Goal: Transaction & Acquisition: Purchase product/service

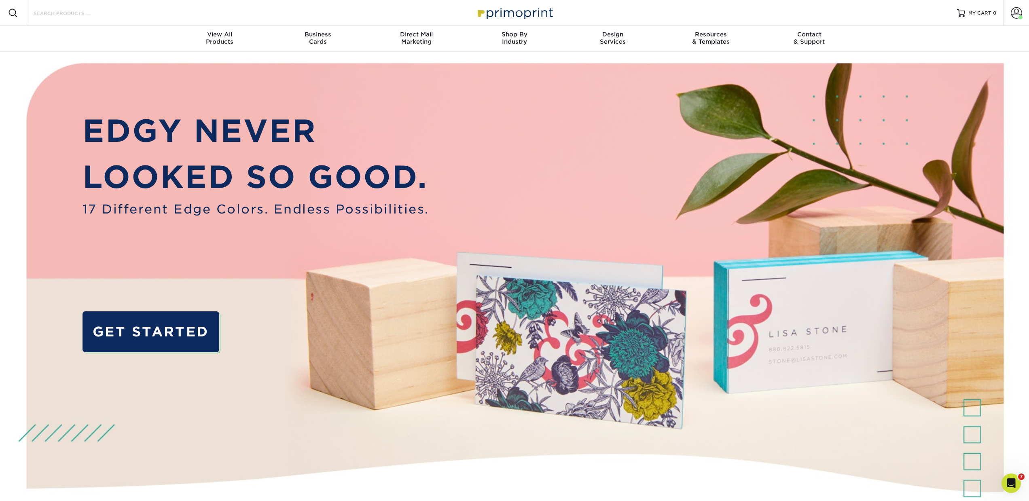
click at [107, 18] on div "Search Products" at bounding box center [68, 13] width 85 height 26
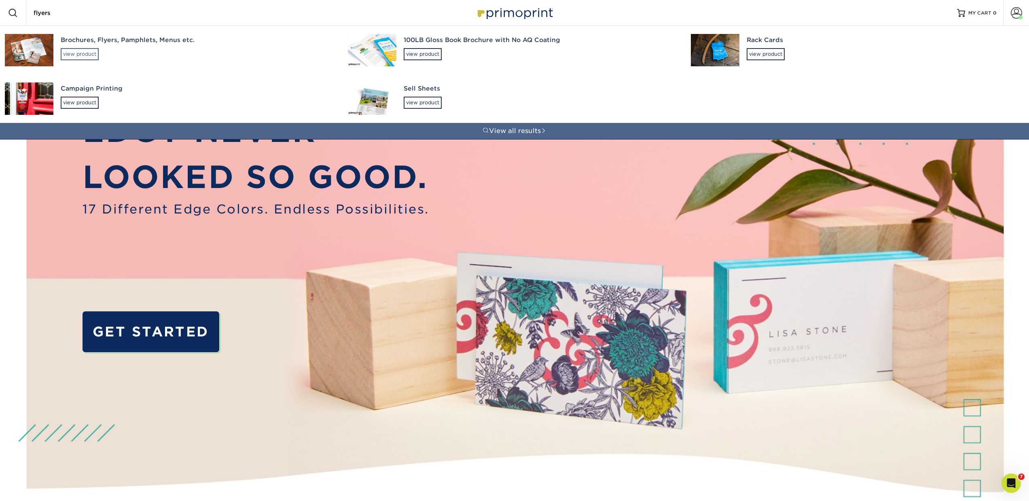
type input "flyers"
click at [91, 57] on div "view product" at bounding box center [80, 54] width 38 height 12
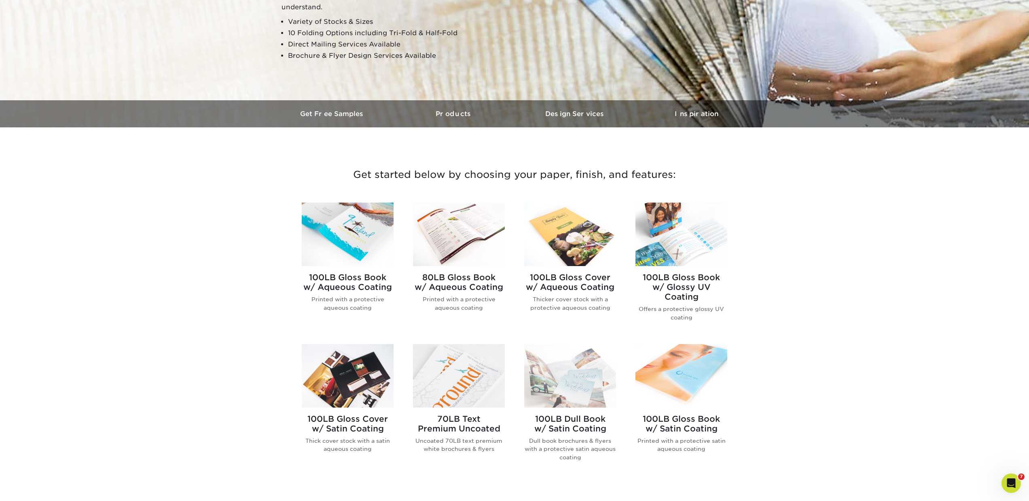
scroll to position [195, 0]
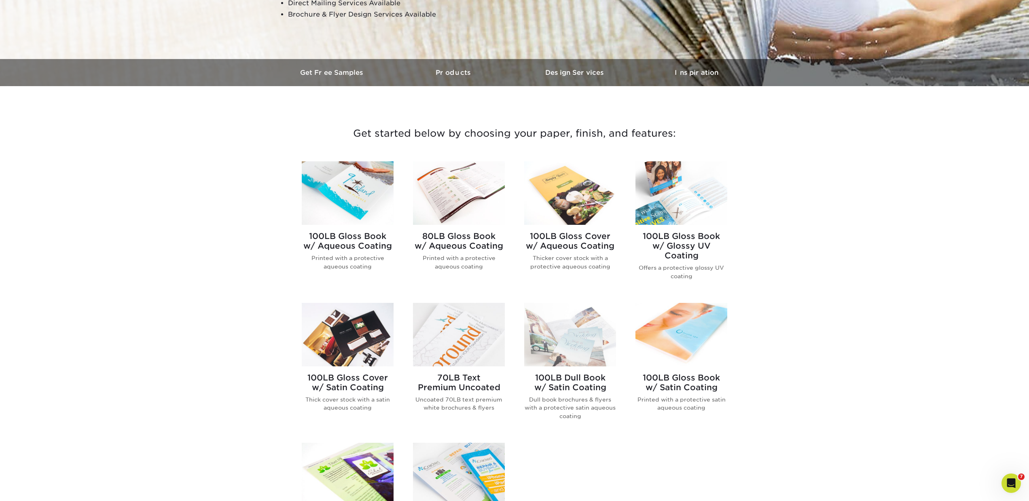
click at [342, 237] on h2 "100LB Gloss Book w/ Aqueous Coating" at bounding box center [348, 240] width 92 height 19
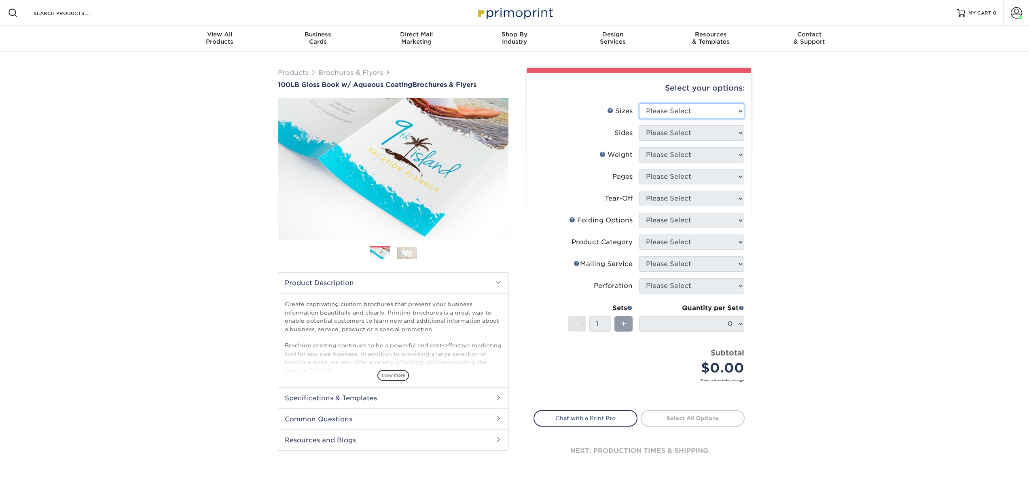
click at [645, 108] on select "Please Select 3.5" x 8.5" 3.5" x 11" 3.67" x 8.5" 4" x 6" 4" x 8.5" 4" x 9" 4" …" at bounding box center [691, 111] width 105 height 15
select select "8.50x11.00"
click at [639, 104] on select "Please Select 3.5" x 8.5" 3.5" x 11" 3.67" x 8.5" 4" x 6" 4" x 8.5" 4" x 9" 4" …" at bounding box center [691, 111] width 105 height 15
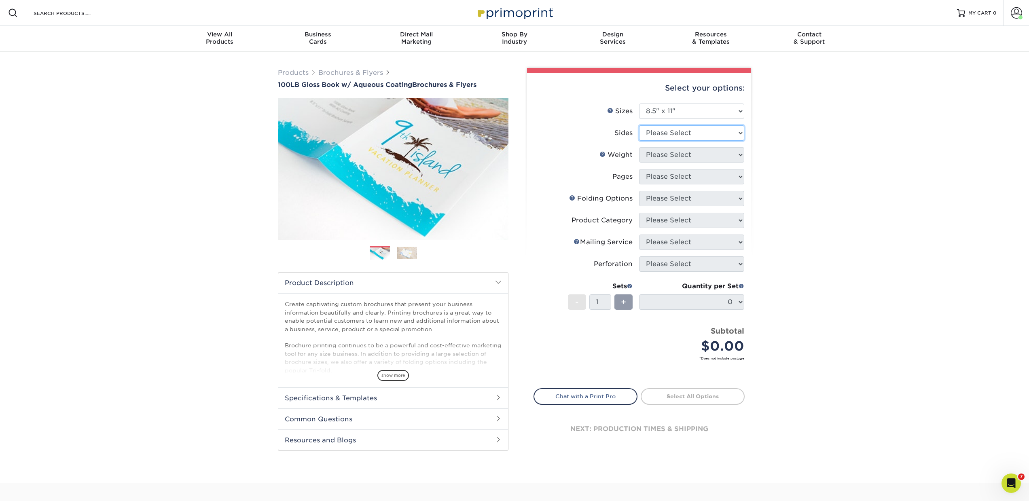
click at [674, 134] on select "Please Select Print Both Sides Print Front Only" at bounding box center [691, 132] width 105 height 15
select select "13abbda7-1d64-4f25-8bb2-c179b224825d"
click at [639, 125] on select "Please Select Print Both Sides Print Front Only" at bounding box center [691, 132] width 105 height 15
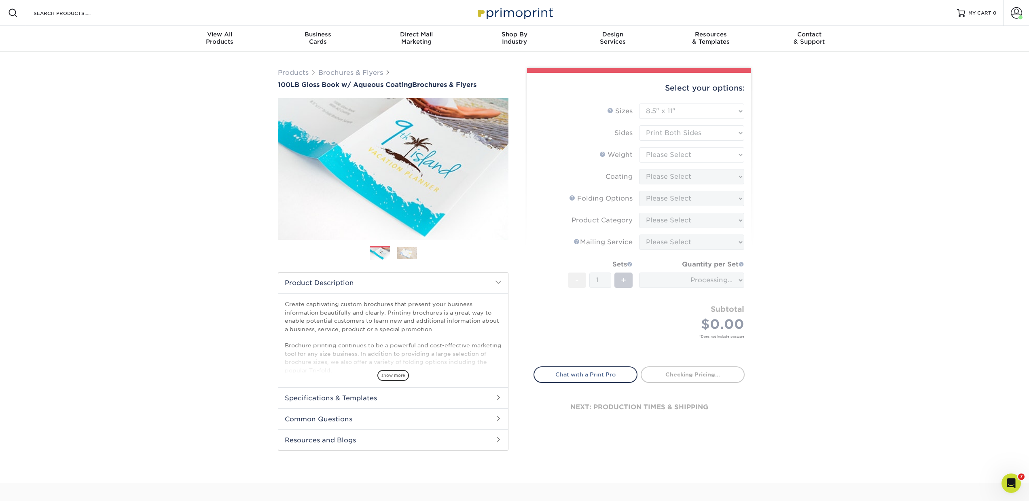
click at [669, 154] on form "Sizes Help Sizes Please Select 3.5" x 8.5" 3.5" x 11" 3.67" x 8.5" 4" x 6" 4" x…" at bounding box center [638, 231] width 211 height 254
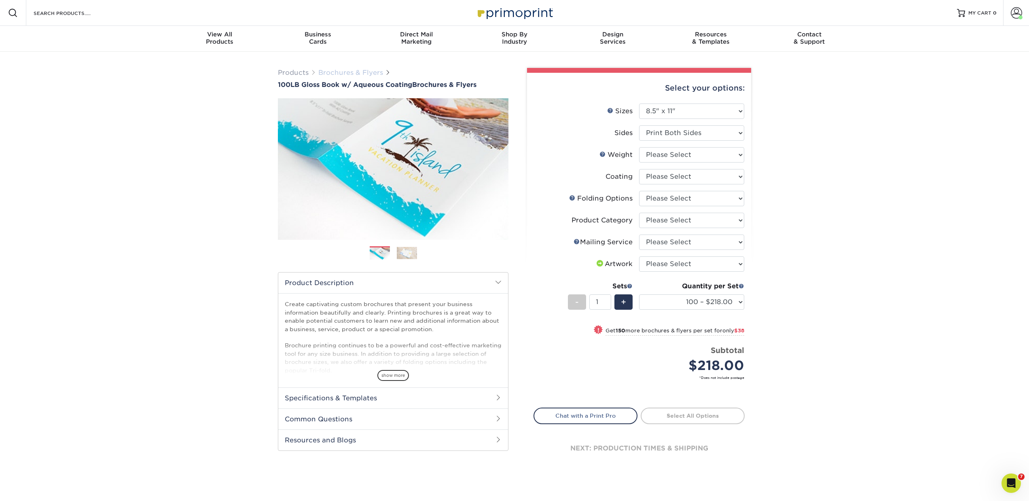
click at [361, 74] on link "Brochures & Flyers" at bounding box center [350, 73] width 65 height 8
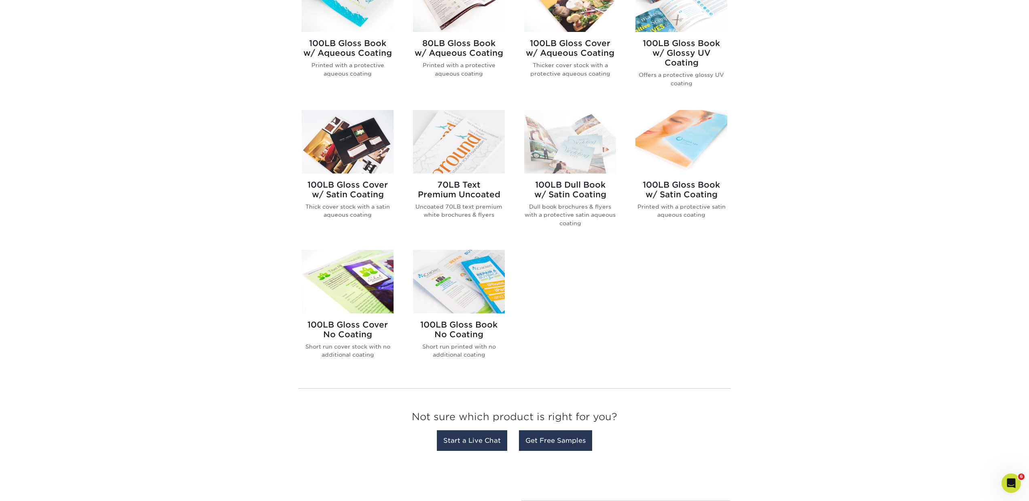
scroll to position [391, 0]
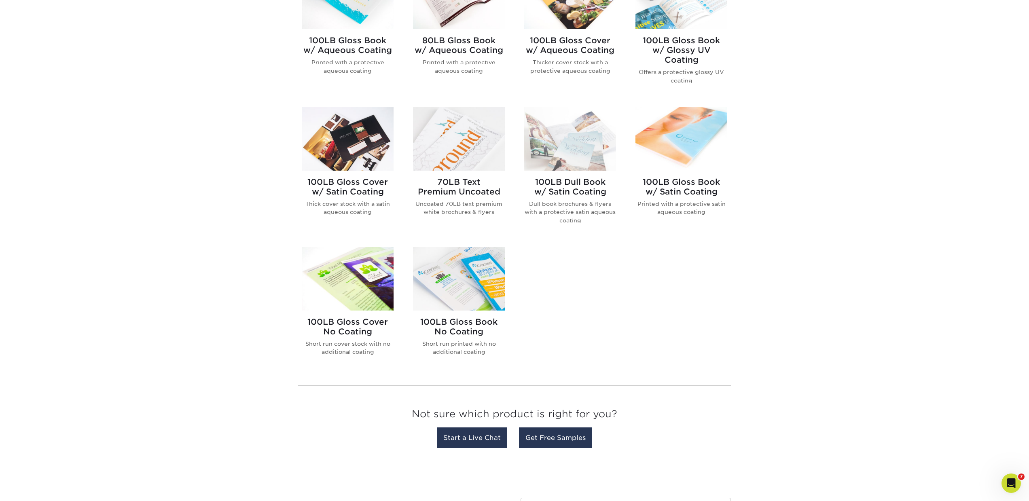
click at [476, 319] on h2 "100LB Gloss Book No Coating" at bounding box center [459, 326] width 92 height 19
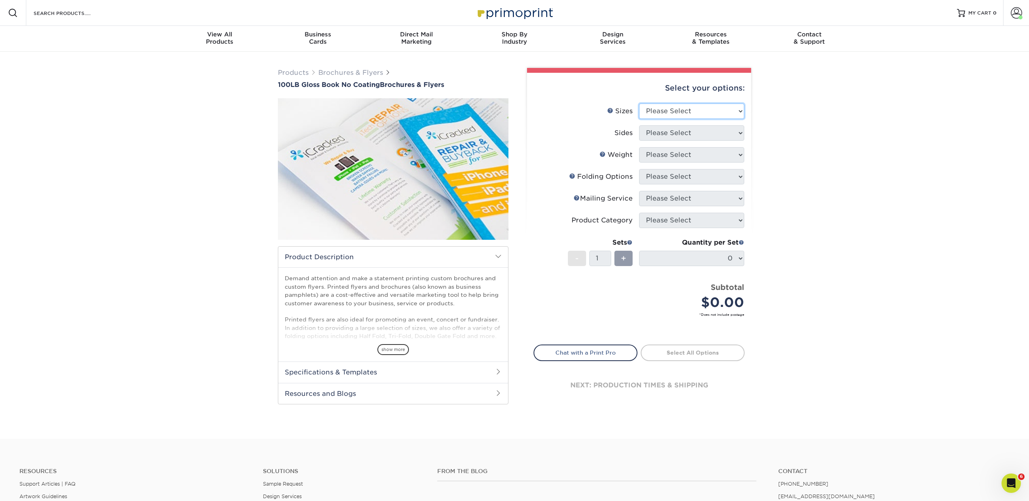
click at [660, 112] on select "Please Select 3.67" x 8.5" 4" x 6" 4" x 8.5" 4" x 9" 4" x 10" 4" x 11" 4" x 15"…" at bounding box center [691, 111] width 105 height 15
select select "8.50x11.00"
click at [639, 104] on select "Please Select 3.67" x 8.5" 4" x 6" 4" x 8.5" 4" x 9" 4" x 10" 4" x 11" 4" x 15"…" at bounding box center [691, 111] width 105 height 15
click at [692, 135] on select "Please Select Print Both Sides Print Front Only" at bounding box center [691, 132] width 105 height 15
select select "13abbda7-1d64-4f25-8bb2-c179b224825d"
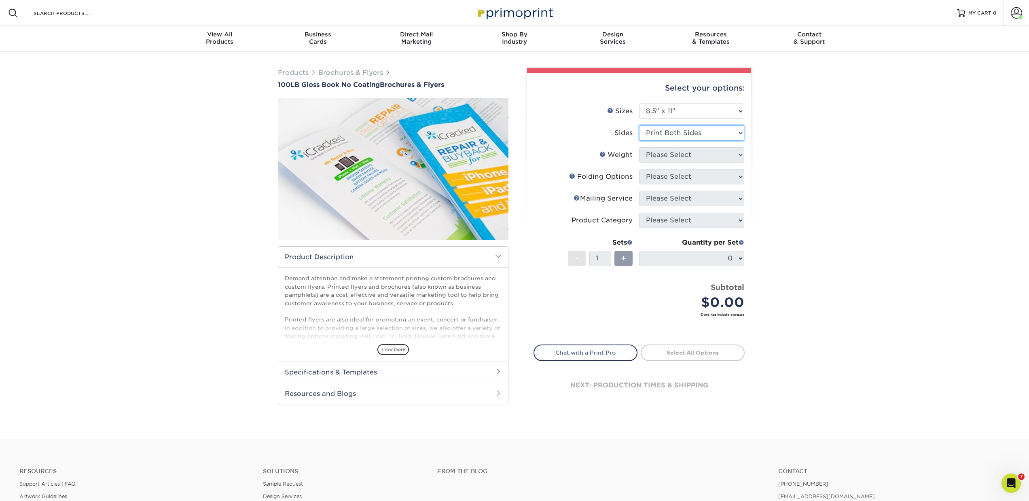
click at [639, 125] on select "Please Select Print Both Sides Print Front Only" at bounding box center [691, 132] width 105 height 15
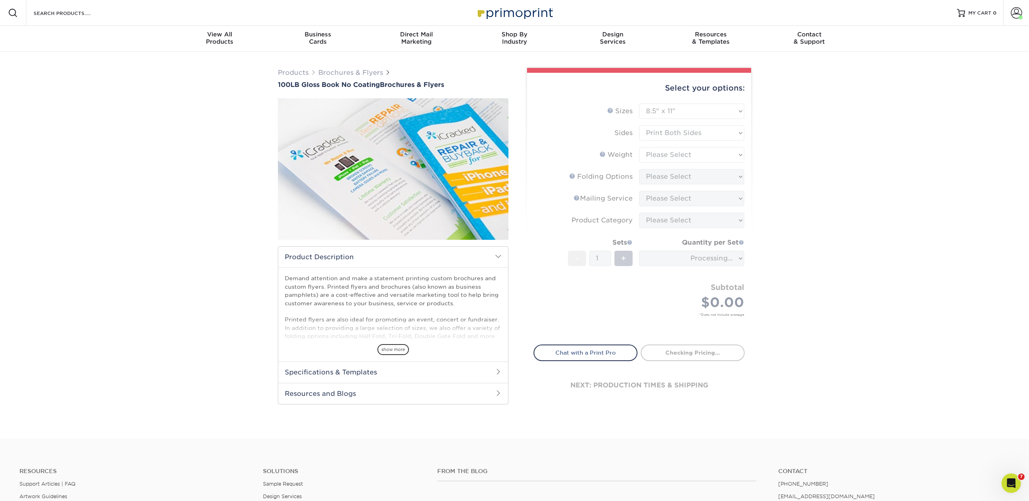
click at [687, 156] on form "Sizes Help Sizes Please Select 3.67" x 8.5" 4" x 6" 4" x 8.5" 4" x 9" 4" x 10" …" at bounding box center [638, 220] width 211 height 232
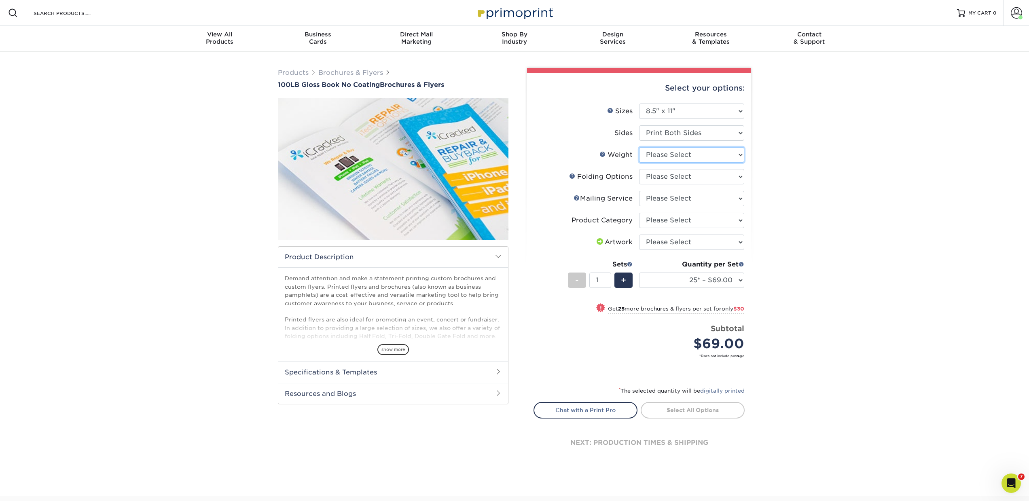
click at [687, 156] on select "Please Select 100LB" at bounding box center [691, 154] width 105 height 15
select select "100LB"
click at [639, 147] on select "Please Select 100LB" at bounding box center [691, 154] width 105 height 15
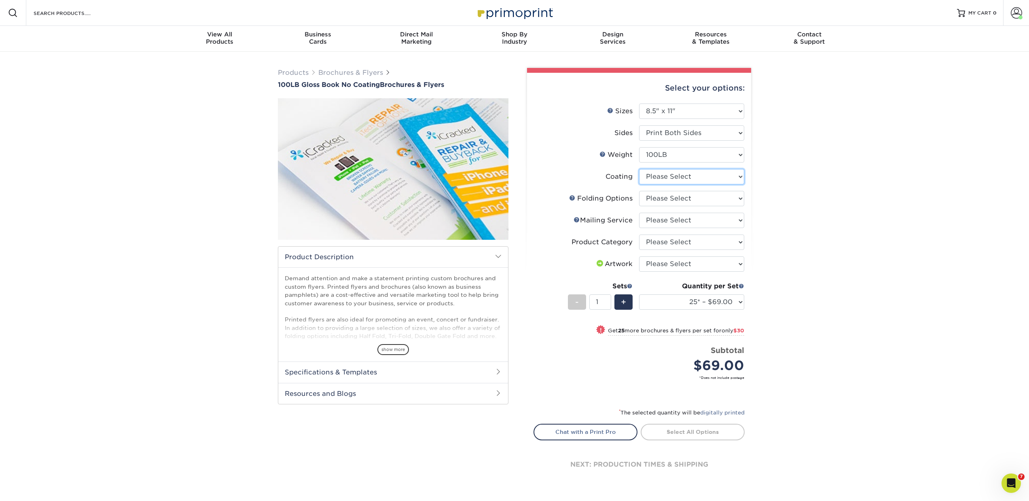
click at [678, 177] on select at bounding box center [691, 176] width 105 height 15
select select "3e7618de-abca-4bda-9f97-8b9129e913d8"
click at [639, 169] on select at bounding box center [691, 176] width 105 height 15
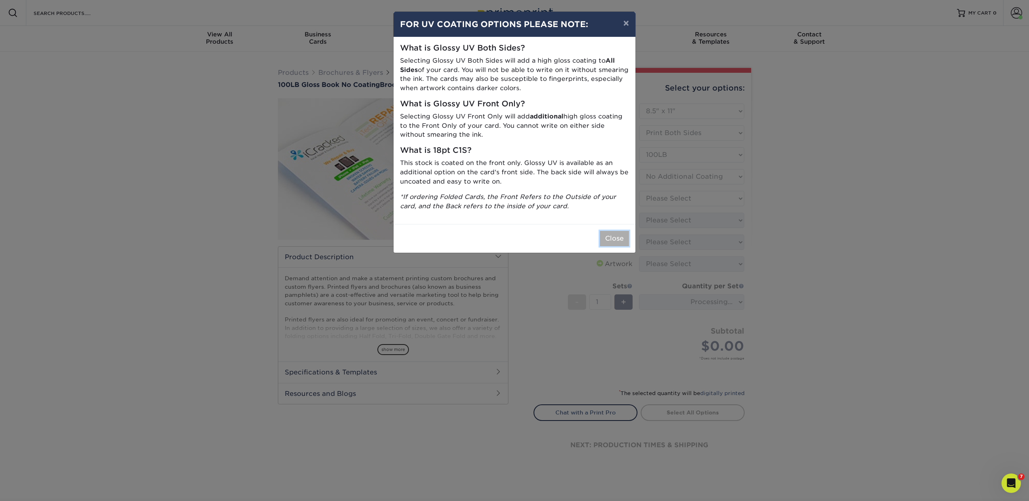
click at [618, 235] on button "Close" at bounding box center [614, 238] width 29 height 15
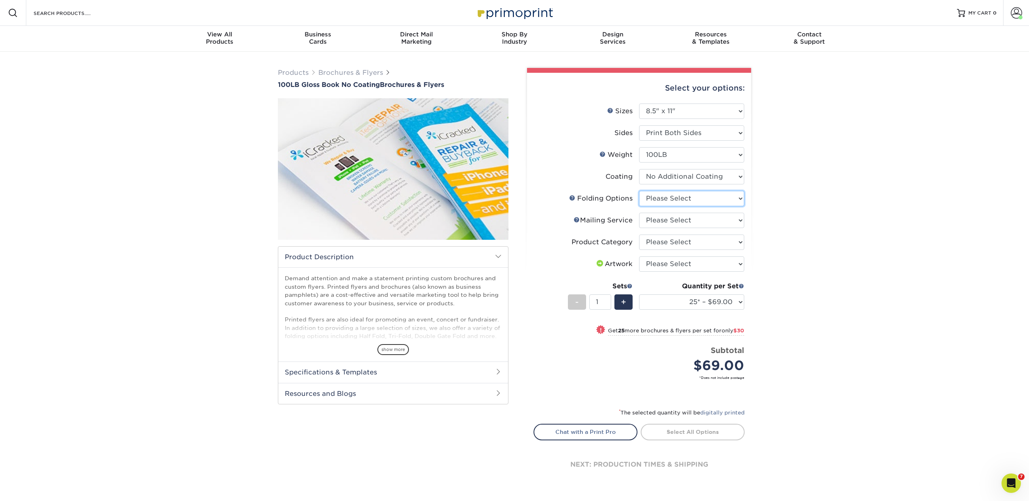
click at [663, 199] on select "Please Select FLAT - No Folding Accordion Fold Half-Fold (Vertical) Half-Fold (…" at bounding box center [691, 198] width 105 height 15
select select "9b1d5825-34d1-4721-9874-ed79abb003d7"
click at [639, 191] on select "Please Select FLAT - No Folding Accordion Fold Half-Fold (Vertical) Half-Fold (…" at bounding box center [691, 198] width 105 height 15
click at [668, 220] on select "Please Select No Direct Mailing Service No, I will mail/stamp/imprint Direct Ma…" at bounding box center [691, 220] width 105 height 15
select select "3e5e9bdd-d78a-4c28-a41d-fe1407925ca6"
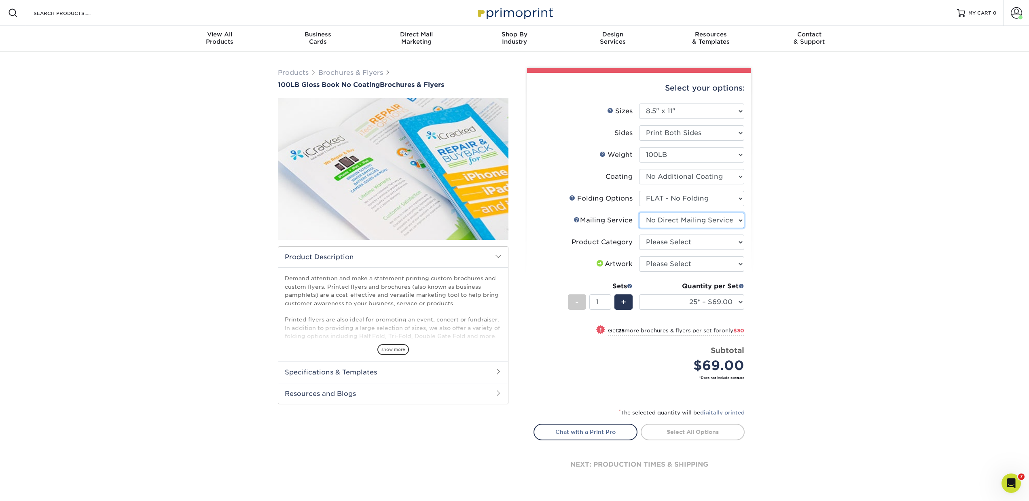
click at [639, 213] on select "Please Select No Direct Mailing Service No, I will mail/stamp/imprint Direct Ma…" at bounding box center [691, 220] width 105 height 15
click at [670, 244] on select "Please Select Flyers and Brochures" at bounding box center [691, 242] width 105 height 15
select select "1a668080-6b7c-4174-b399-2c3833b27ef4"
click at [639, 235] on select "Please Select Flyers and Brochures" at bounding box center [691, 242] width 105 height 15
click at [665, 265] on select "Please Select I will upload files I need a design - $175" at bounding box center [691, 263] width 105 height 15
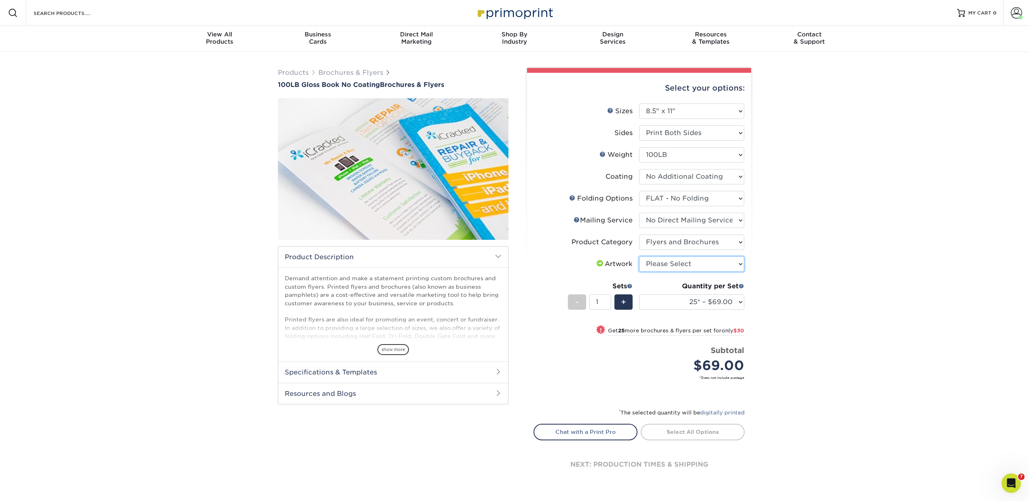
select select "upload"
click at [639, 256] on select "Please Select I will upload files I need a design - $175" at bounding box center [691, 263] width 105 height 15
click at [663, 298] on select "25* – $69.00 50* – $99.00 75* – $121.00 100* – $145.00 250* – $287.00 500 – $49…" at bounding box center [691, 301] width 105 height 15
select select "50* – $99.00"
click at [639, 294] on select "25* – $69.00 50* – $99.00 75* – $121.00 100* – $145.00 250* – $287.00 500 – $49…" at bounding box center [691, 301] width 105 height 15
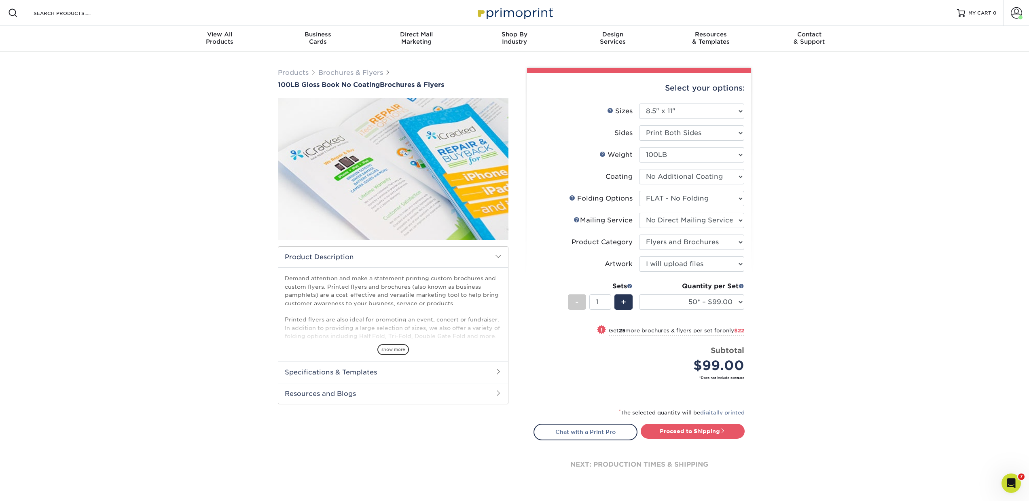
click at [363, 77] on span "Products Brochures & Flyers" at bounding box center [334, 73] width 113 height 10
click at [359, 72] on link "Brochures & Flyers" at bounding box center [350, 73] width 65 height 8
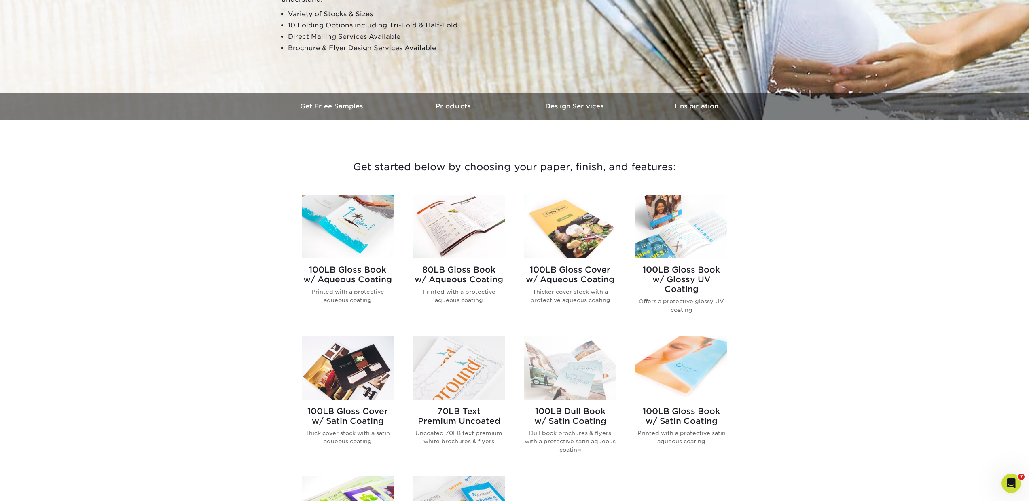
click at [560, 265] on h2 "100LB Gloss Cover w/ Aqueous Coating" at bounding box center [570, 274] width 92 height 19
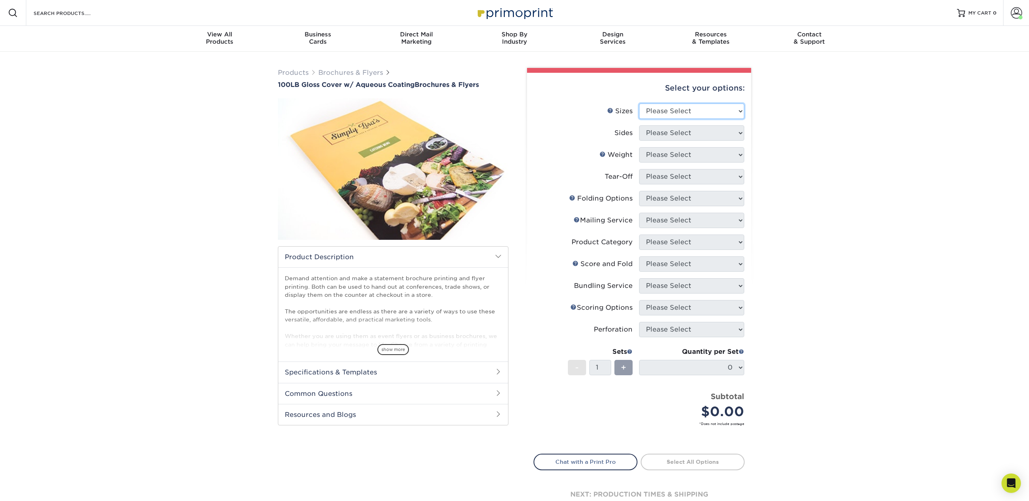
click at [664, 113] on select "Please Select 3.5" x 8.5" 3.5" x 11" 3.67" x 8.5" 4" x 8.5" 4" x 11" 4" x 12" 4…" at bounding box center [691, 111] width 105 height 15
select select "8.50x11.00"
click at [639, 104] on select "Please Select 3.5" x 8.5" 3.5" x 11" 3.67" x 8.5" 4" x 8.5" 4" x 11" 4" x 12" 4…" at bounding box center [691, 111] width 105 height 15
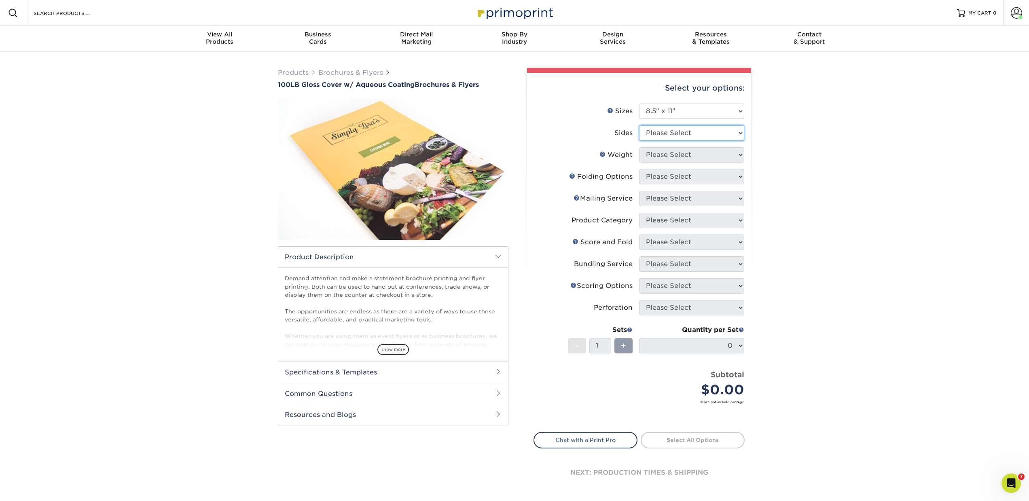
click at [674, 129] on select "Please Select Print Both Sides Print Front Only" at bounding box center [691, 132] width 105 height 15
select select "13abbda7-1d64-4f25-8bb2-c179b224825d"
click at [639, 125] on select "Please Select Print Both Sides Print Front Only" at bounding box center [691, 132] width 105 height 15
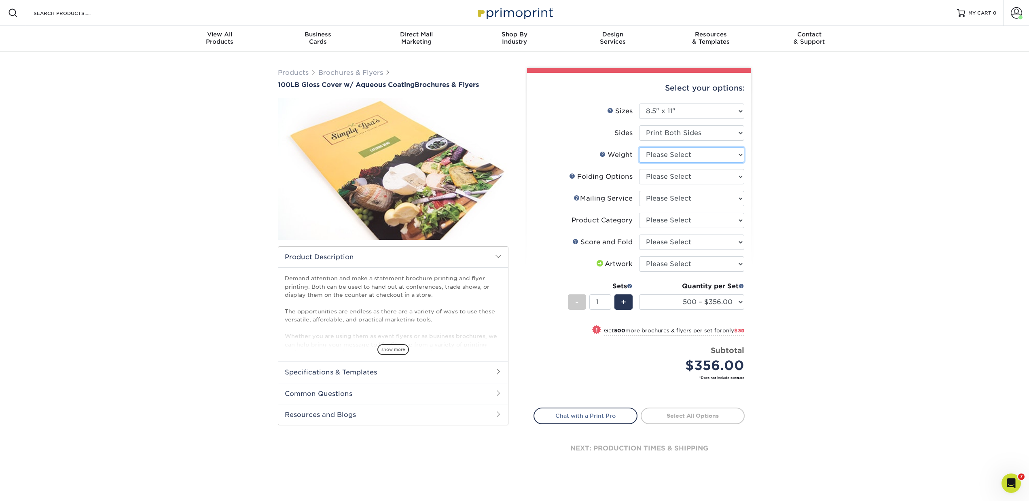
click at [672, 154] on select "Please Select 100LB" at bounding box center [691, 154] width 105 height 15
select select "100LB"
click at [639, 147] on select "Please Select 100LB" at bounding box center [691, 154] width 105 height 15
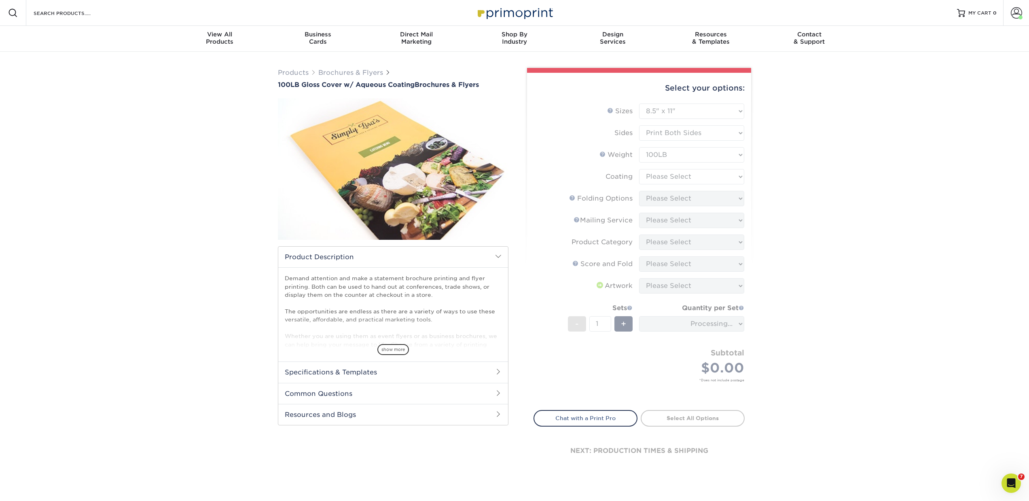
click at [668, 177] on form "Sizes Help Sizes Please Select 3.5" x 8.5" 3.5" x 11" 3.67" x 8.5" 4" x 8.5" 4"…" at bounding box center [638, 252] width 211 height 297
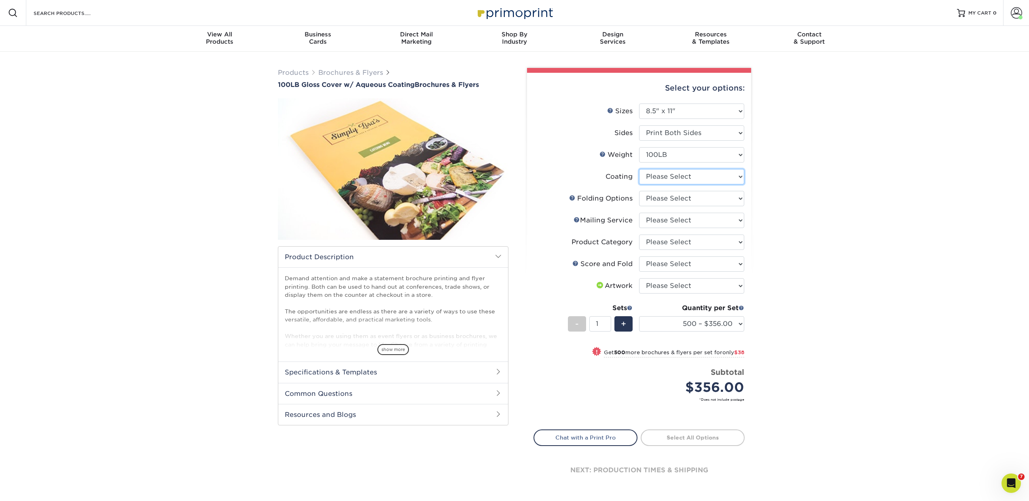
click at [666, 179] on select at bounding box center [691, 176] width 105 height 15
select select "d41dab50-ff65-4f4f-bb17-2afe4d36ae33"
click at [639, 169] on select at bounding box center [691, 176] width 105 height 15
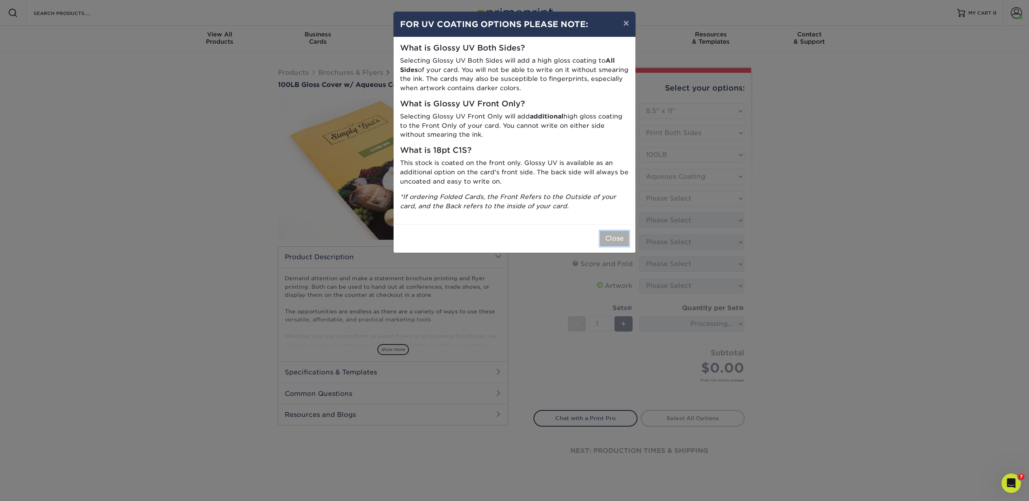
click at [622, 236] on button "Close" at bounding box center [614, 238] width 29 height 15
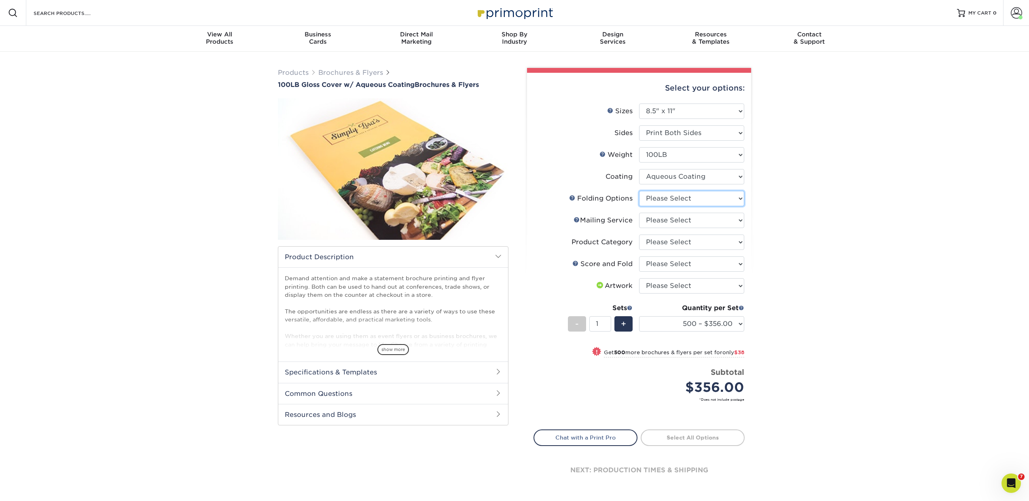
click at [659, 199] on select "Please Select FLAT - No Folding" at bounding box center [691, 198] width 105 height 15
select select "9b1d5825-34d1-4721-9874-ed79abb003d7"
click at [639, 191] on select "Please Select FLAT - No Folding" at bounding box center [691, 198] width 105 height 15
click at [657, 219] on select "Please Select No Direct Mailing Service No, I will mail/stamp/imprint Direct Ma…" at bounding box center [691, 220] width 105 height 15
select select "3e5e9bdd-d78a-4c28-a41d-fe1407925ca6"
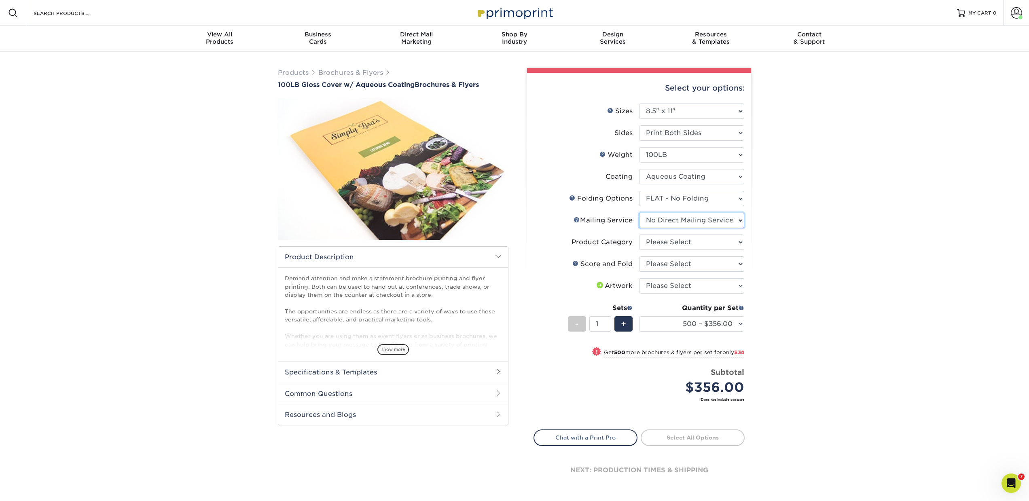
click at [639, 213] on select "Please Select No Direct Mailing Service No, I will mail/stamp/imprint Direct Ma…" at bounding box center [691, 220] width 105 height 15
click at [657, 242] on select "Please Select Flyers and Brochures" at bounding box center [691, 242] width 105 height 15
select select "1a668080-6b7c-4174-b399-2c3833b27ef4"
click at [639, 235] on select "Please Select Flyers and Brochures" at bounding box center [691, 242] width 105 height 15
click at [657, 267] on select "Please Select No Scoring and Folding Score & fold in half Score and 1/2 Fold on…" at bounding box center [691, 263] width 105 height 15
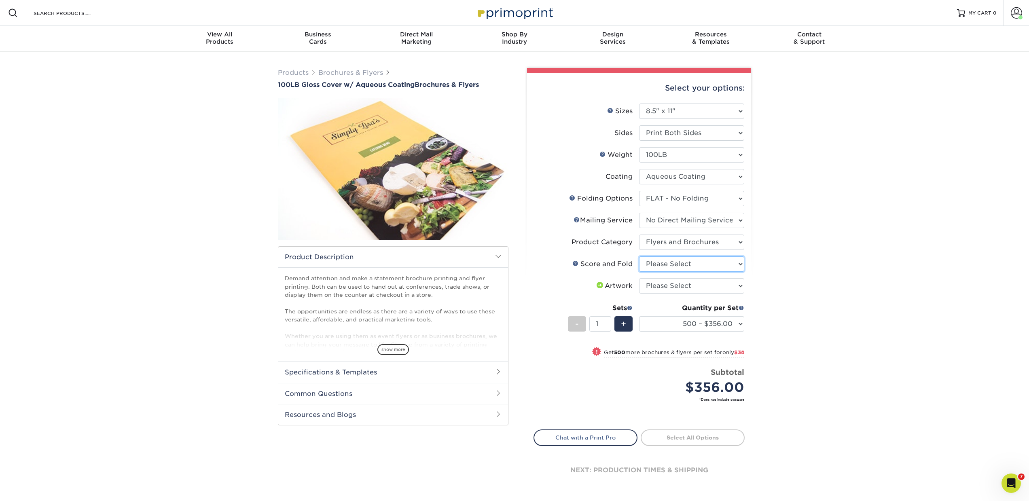
select select "bd0593cf-038a-41f4-bfbc-0b0ebdcc21b2"
click at [639, 256] on select "Please Select No Scoring and Folding Score & fold in half Score and 1/2 Fold on…" at bounding box center [691, 263] width 105 height 15
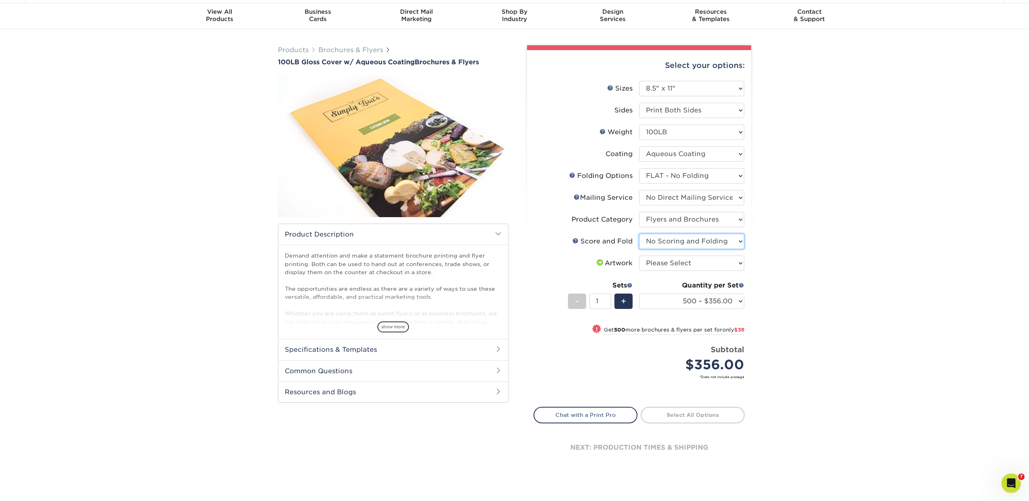
scroll to position [24, 0]
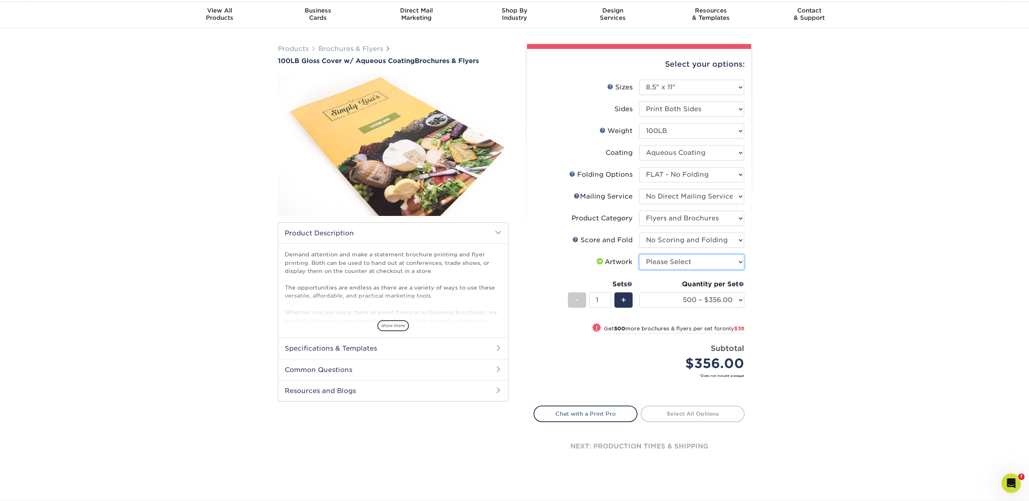
click at [655, 261] on select "Please Select I will upload files I need a design - $175" at bounding box center [691, 261] width 105 height 15
select select "upload"
click at [639, 254] on select "Please Select I will upload files I need a design - $175" at bounding box center [691, 261] width 105 height 15
click at [342, 45] on link "Brochures & Flyers" at bounding box center [350, 49] width 65 height 8
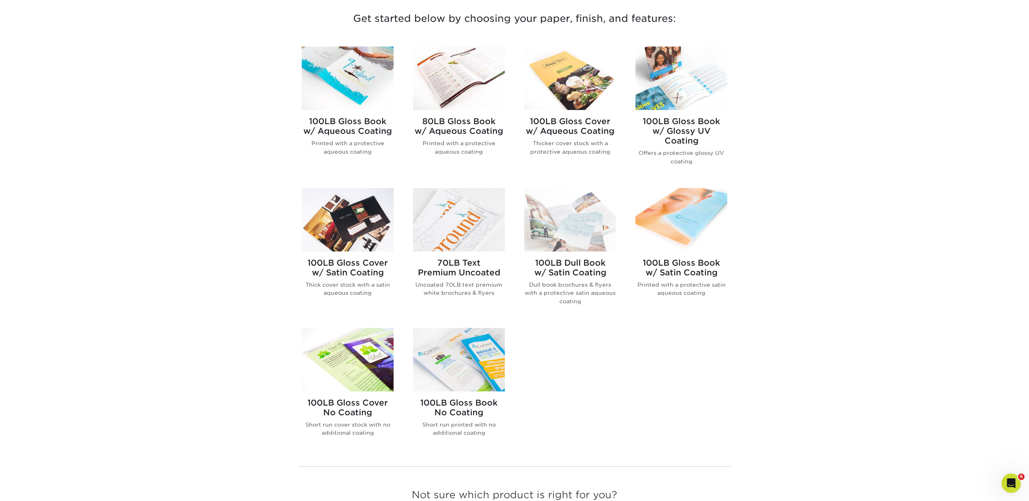
scroll to position [313, 0]
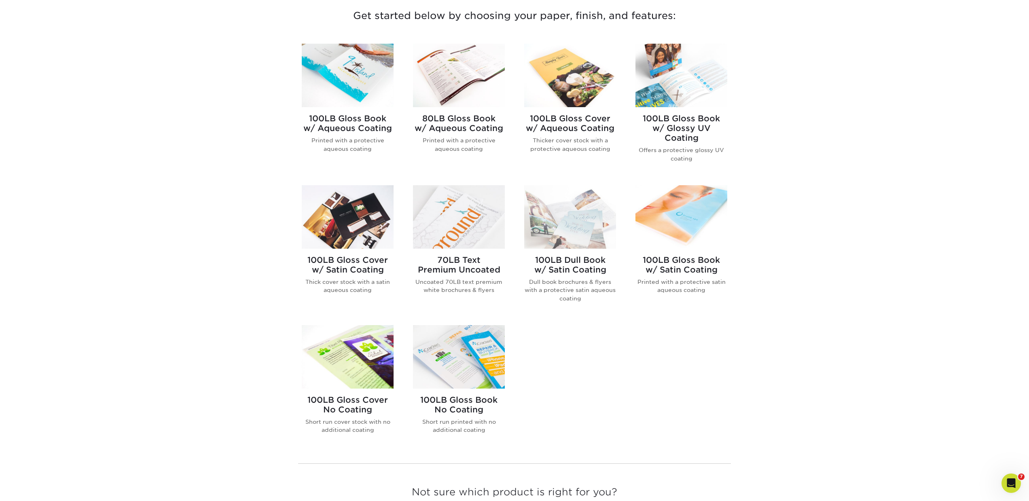
click at [375, 398] on h2 "100LB Gloss Cover No Coating" at bounding box center [348, 404] width 92 height 19
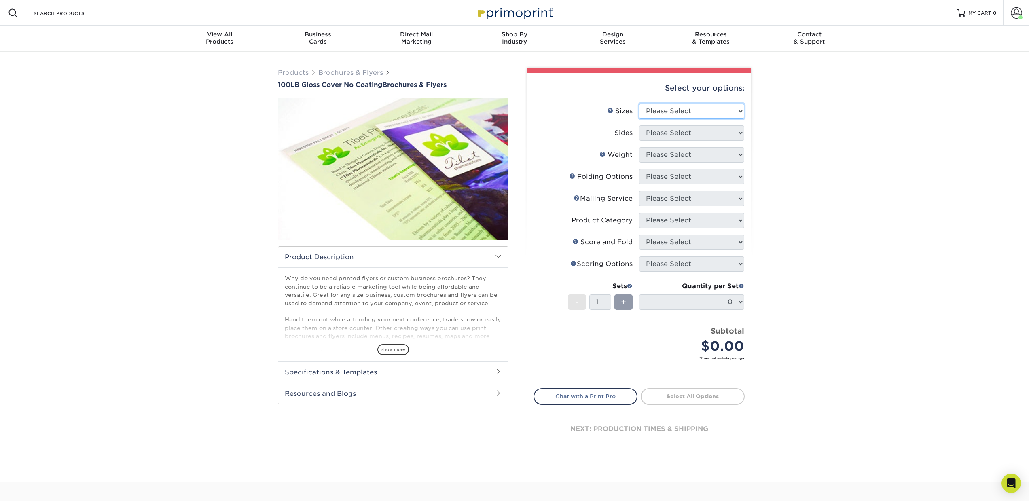
click at [649, 114] on select "Please Select 3.67" x 8.5" 4" x 8.5" 4" x 8.5" 4" x 11" 4" x 12" 4.25" x 11" 4.…" at bounding box center [691, 111] width 105 height 15
select select "8.50x11.00"
click at [639, 104] on select "Please Select 3.67" x 8.5" 4" x 8.5" 4" x 8.5" 4" x 11" 4" x 12" 4.25" x 11" 4.…" at bounding box center [691, 111] width 105 height 15
click at [672, 132] on select "Please Select Print Both Sides Print Front Only" at bounding box center [691, 132] width 105 height 15
select select "13abbda7-1d64-4f25-8bb2-c179b224825d"
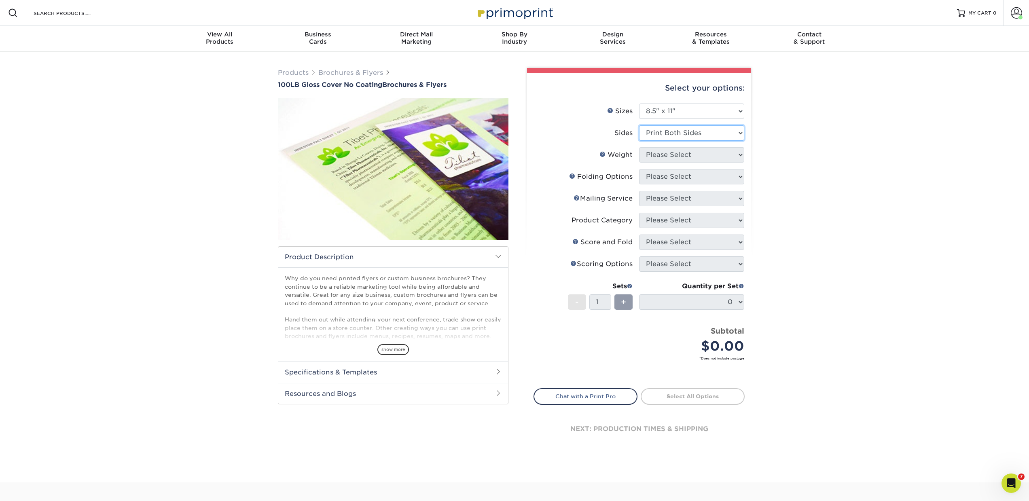
click at [639, 125] on select "Please Select Print Both Sides Print Front Only" at bounding box center [691, 132] width 105 height 15
click at [670, 152] on select "Please Select 100LB" at bounding box center [691, 154] width 105 height 15
select select "100LB"
click at [639, 147] on select "Please Select 100LB" at bounding box center [691, 154] width 105 height 15
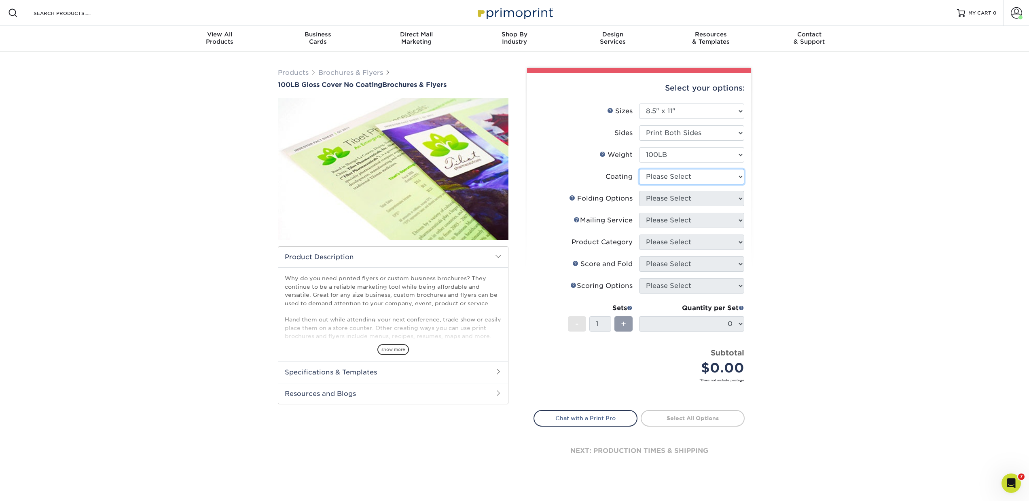
click at [667, 175] on select at bounding box center [691, 176] width 105 height 15
select select "3e7618de-abca-4bda-9f97-8b9129e913d8"
click at [639, 169] on select at bounding box center [691, 176] width 105 height 15
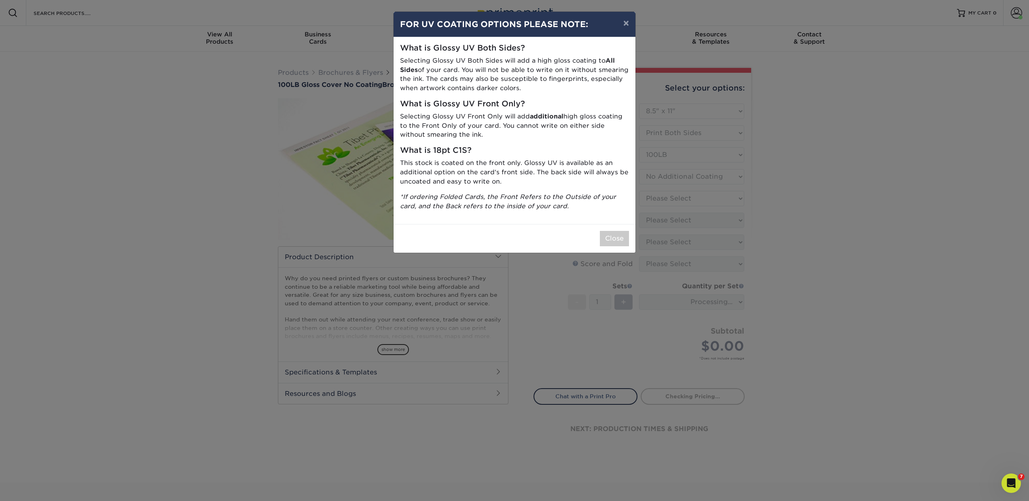
click at [661, 203] on div "× FOR UV COATING OPTIONS PLEASE NOTE: What is Glossy UV Both Sides? Selecting G…" at bounding box center [514, 250] width 1029 height 501
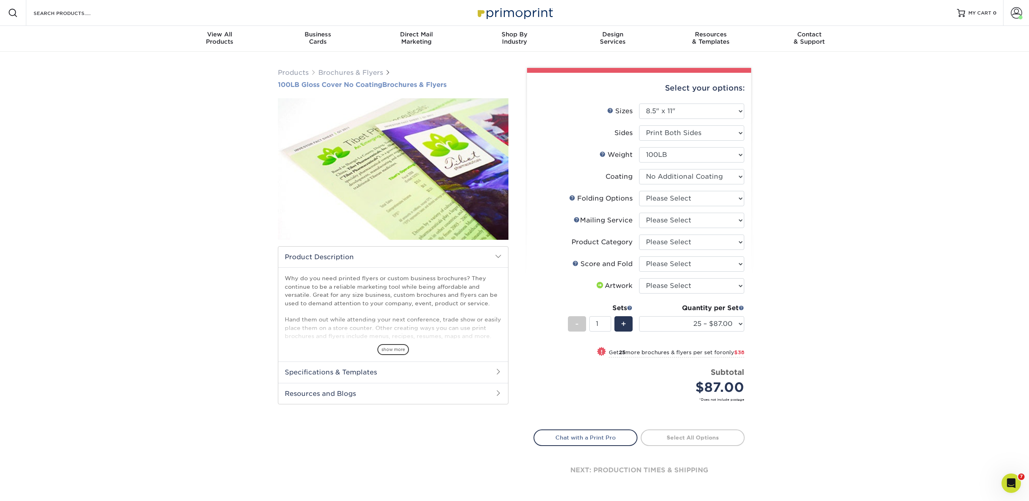
drag, startPoint x: 469, startPoint y: 79, endPoint x: 458, endPoint y: 87, distance: 13.8
click at [458, 87] on div "Products Brochures & Flyers 100LB Gloss Cover No Coating Brochures & Flyers" at bounding box center [393, 78] width 230 height 21
copy link "100LB Gloss Cover No Coating Brochures & Flyers"
click at [340, 70] on link "Brochures & Flyers" at bounding box center [350, 73] width 65 height 8
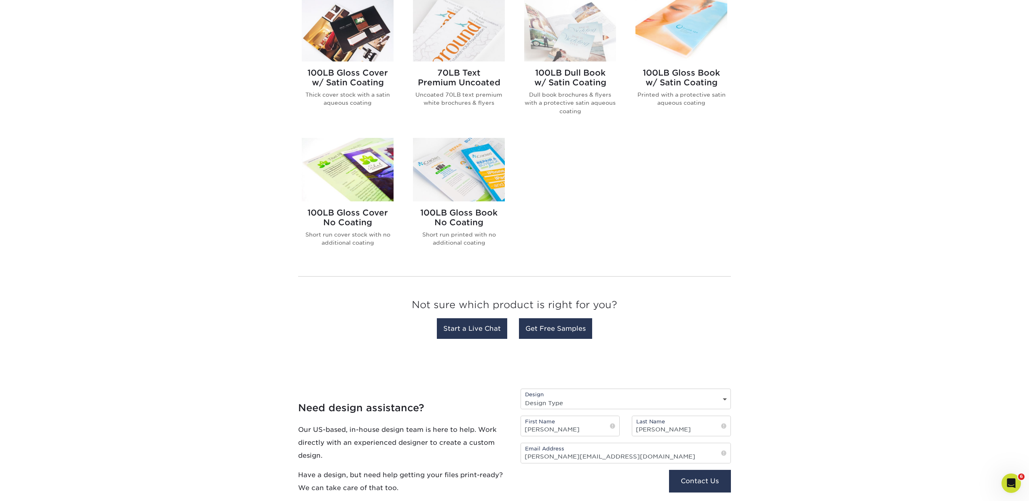
click at [441, 214] on h2 "100LB Gloss Book No Coating" at bounding box center [459, 217] width 92 height 19
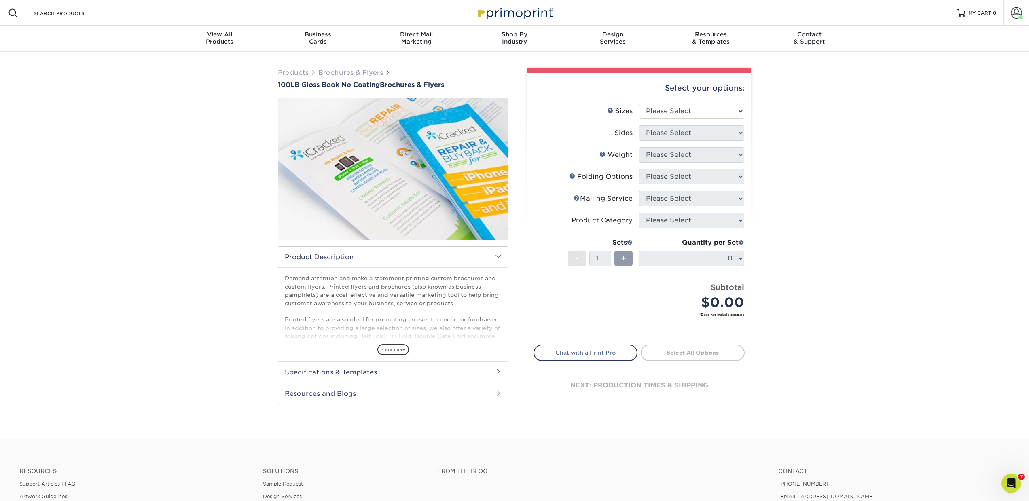
click at [276, 135] on div "Products Brochures & Flyers 100LB Gloss Book No Coating Brochures & Flyers show…" at bounding box center [393, 237] width 243 height 338
drag, startPoint x: 267, startPoint y: 82, endPoint x: 491, endPoint y: 88, distance: 223.7
click at [491, 88] on div "Products Brochures & Flyers 100LB Gloss Book No Coating Brochures & Flyers show…" at bounding box center [514, 245] width 1029 height 387
copy h1 "100LB Gloss Book No Coating Brochures & Flyers"
click at [361, 71] on link "Brochures & Flyers" at bounding box center [350, 73] width 65 height 8
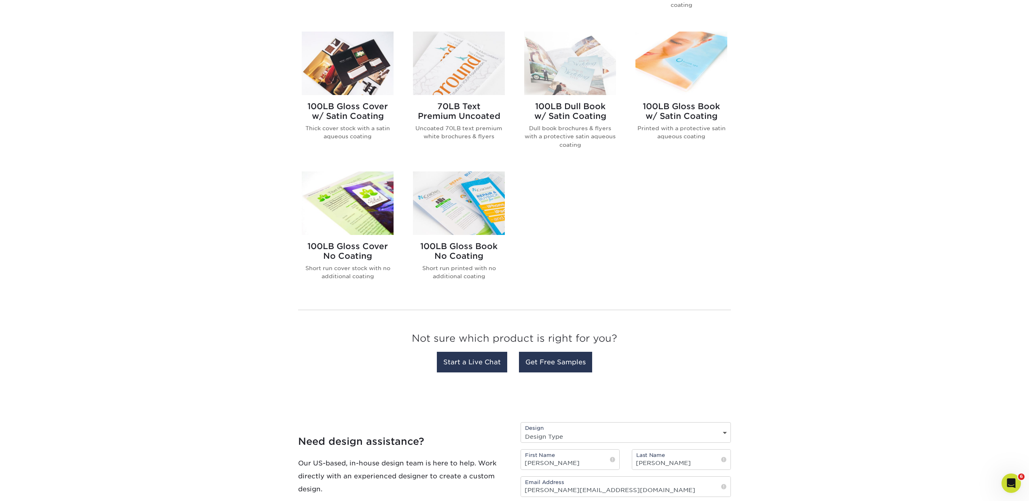
scroll to position [355, 0]
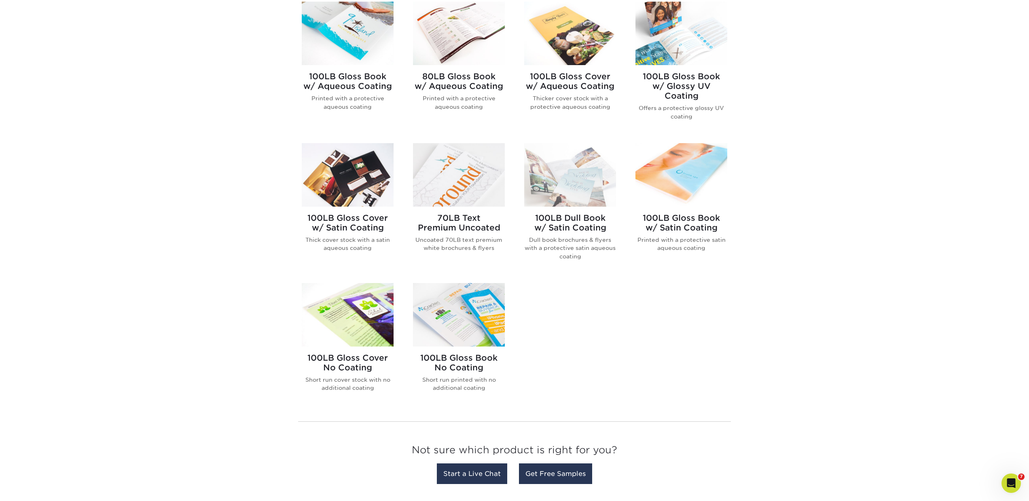
click at [340, 359] on h2 "100LB Gloss Cover No Coating" at bounding box center [348, 362] width 92 height 19
